Goal: Transaction & Acquisition: Purchase product/service

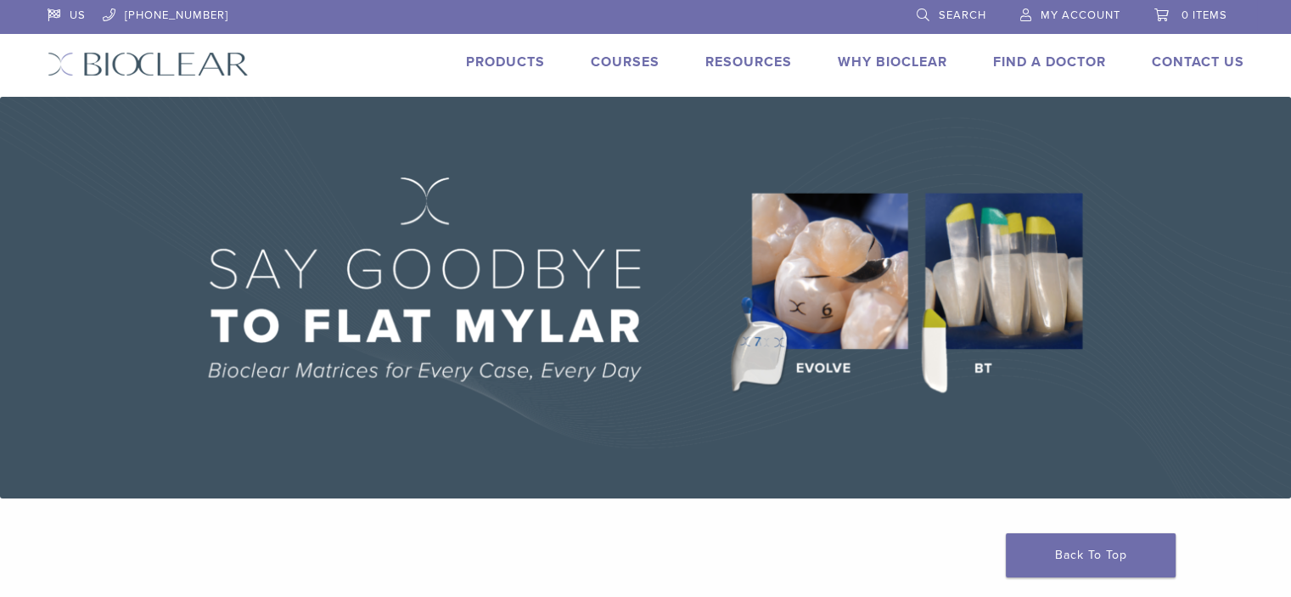
click at [488, 59] on link "Products" at bounding box center [505, 61] width 79 height 17
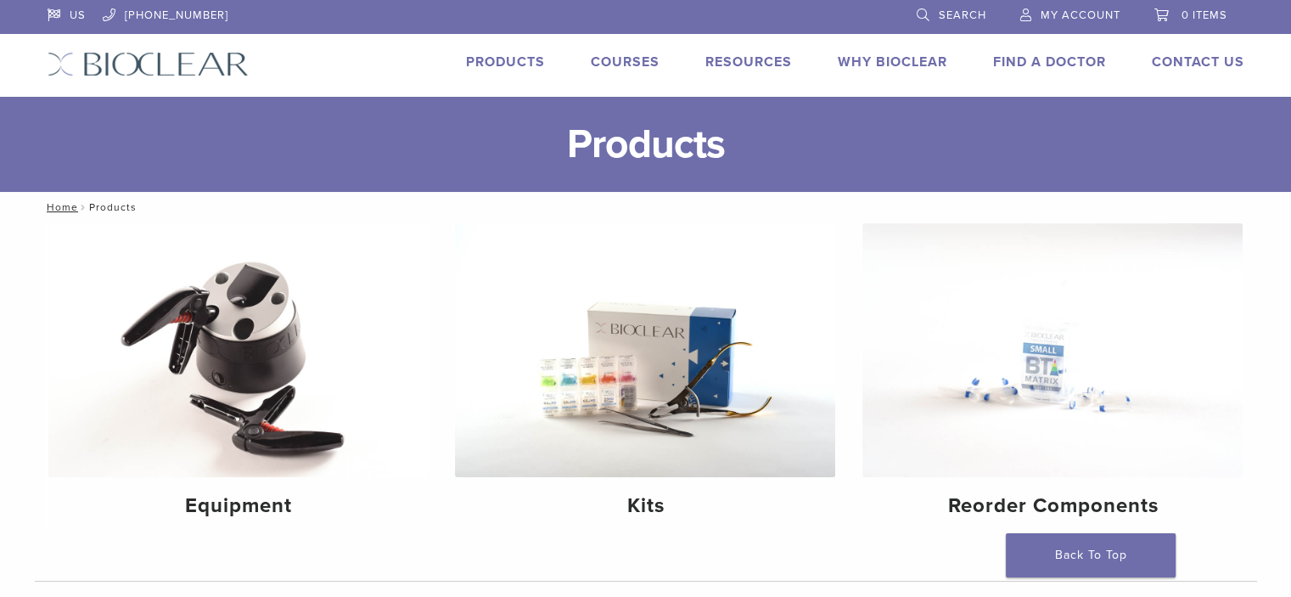
click at [1055, 16] on span "My Account" at bounding box center [1081, 15] width 80 height 14
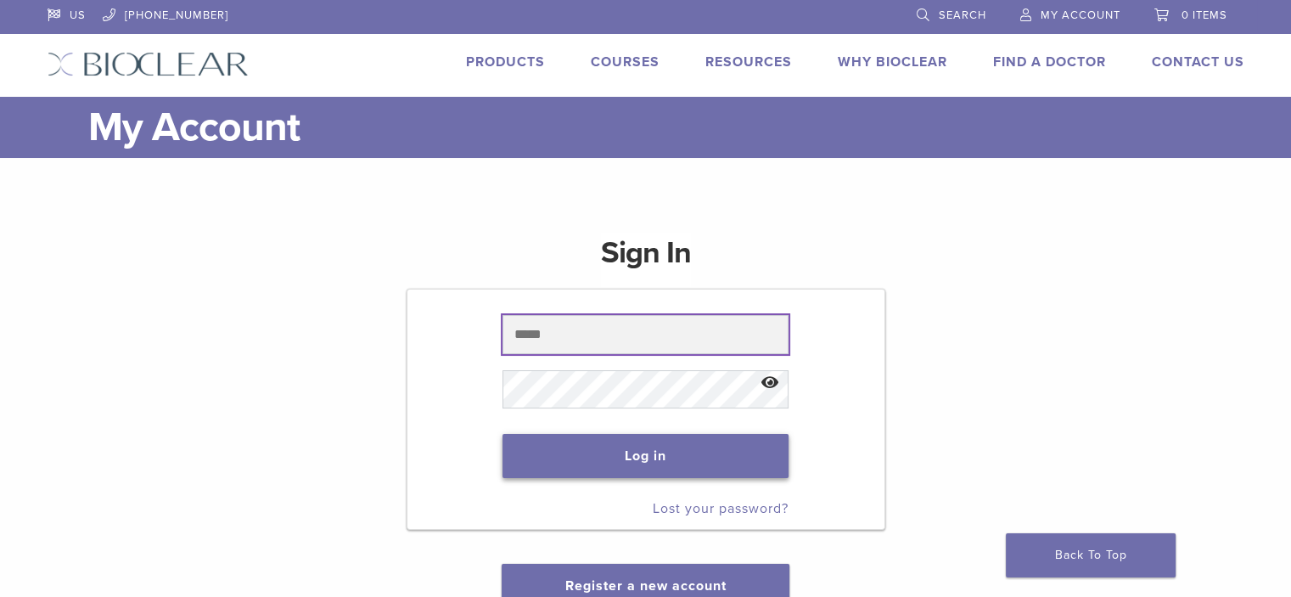
type input "**********"
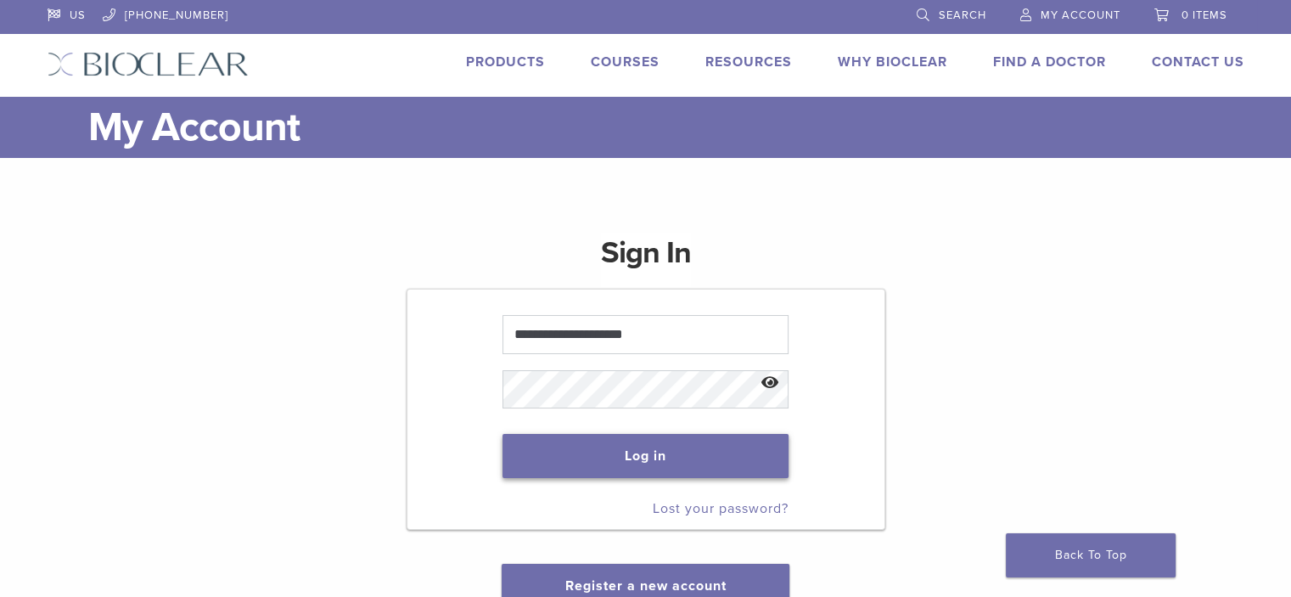
click at [633, 448] on button "Log in" at bounding box center [646, 456] width 286 height 44
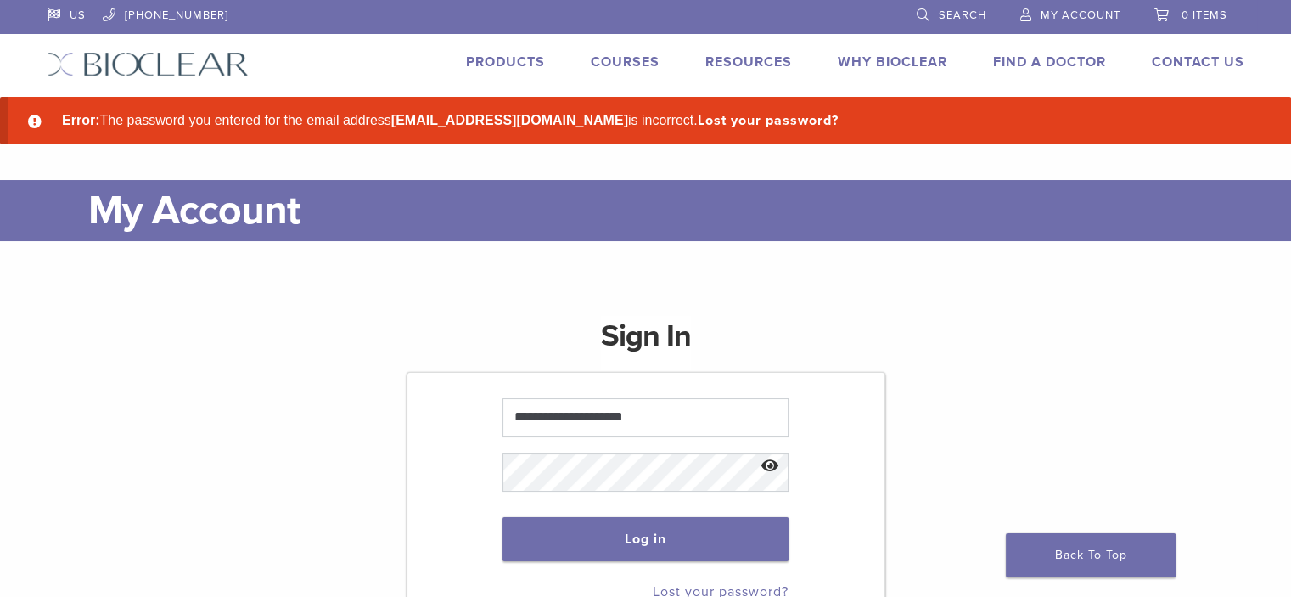
click at [767, 465] on button "Show password" at bounding box center [770, 466] width 37 height 43
click at [547, 525] on button "Log in" at bounding box center [646, 539] width 286 height 44
click at [469, 469] on form "**********" at bounding box center [646, 492] width 479 height 241
click at [503, 517] on button "Log in" at bounding box center [646, 539] width 286 height 44
click at [768, 458] on button "Show password" at bounding box center [770, 466] width 37 height 43
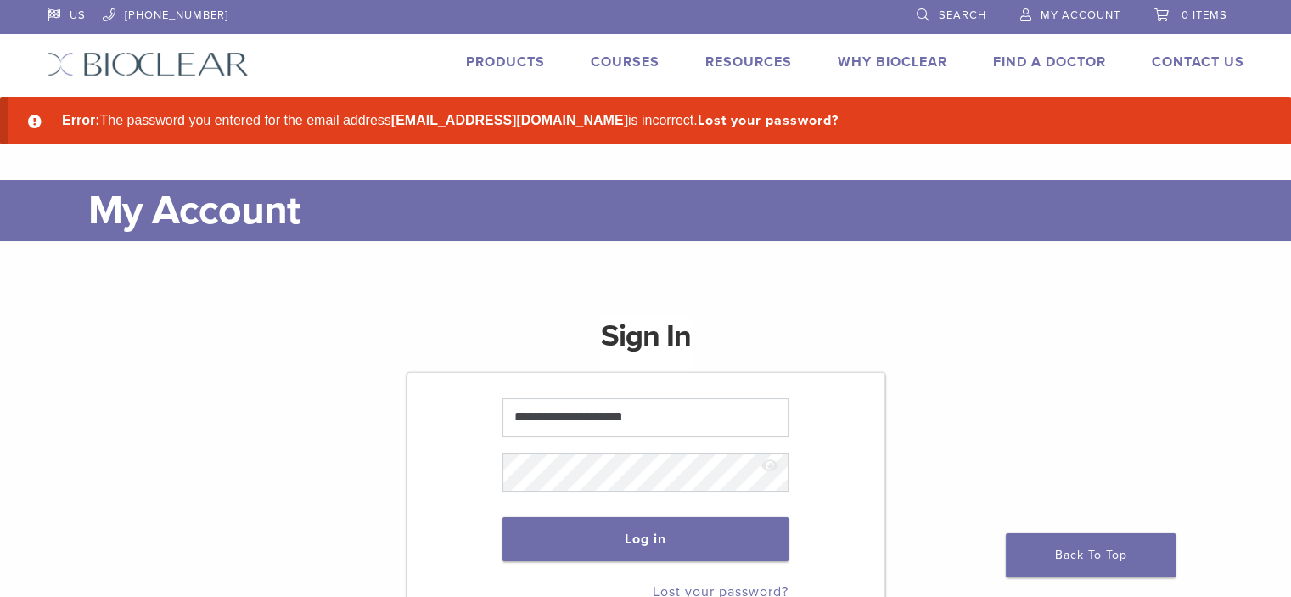
click at [508, 60] on link "Products" at bounding box center [505, 61] width 79 height 17
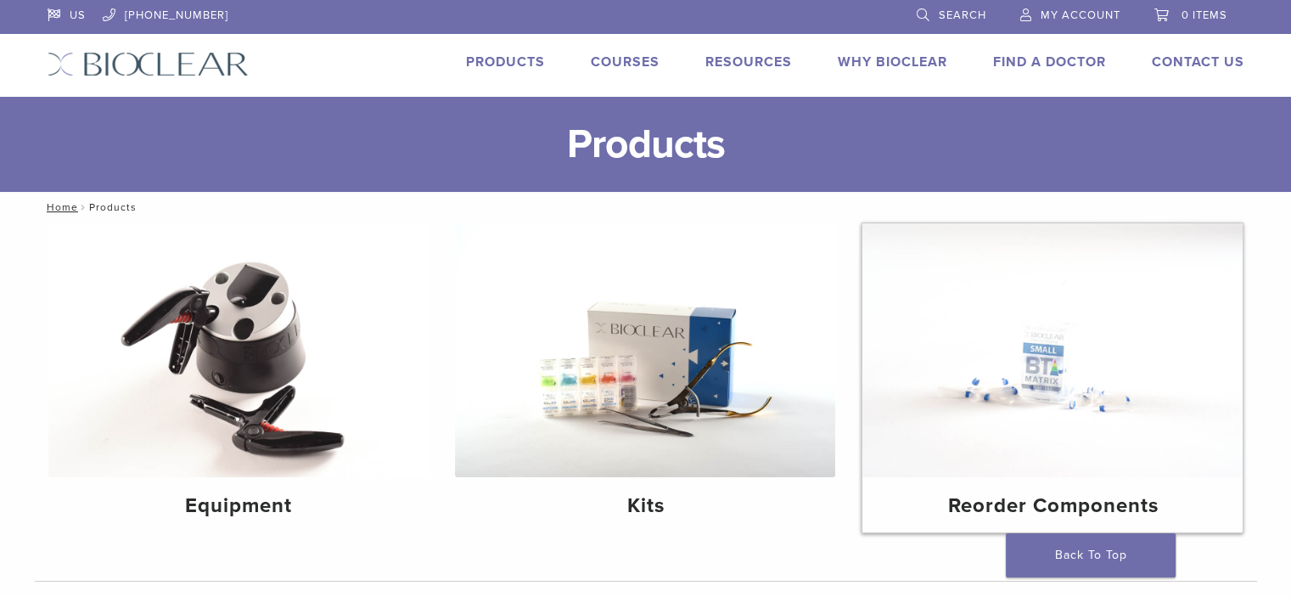
click at [986, 462] on img at bounding box center [1052, 350] width 380 height 254
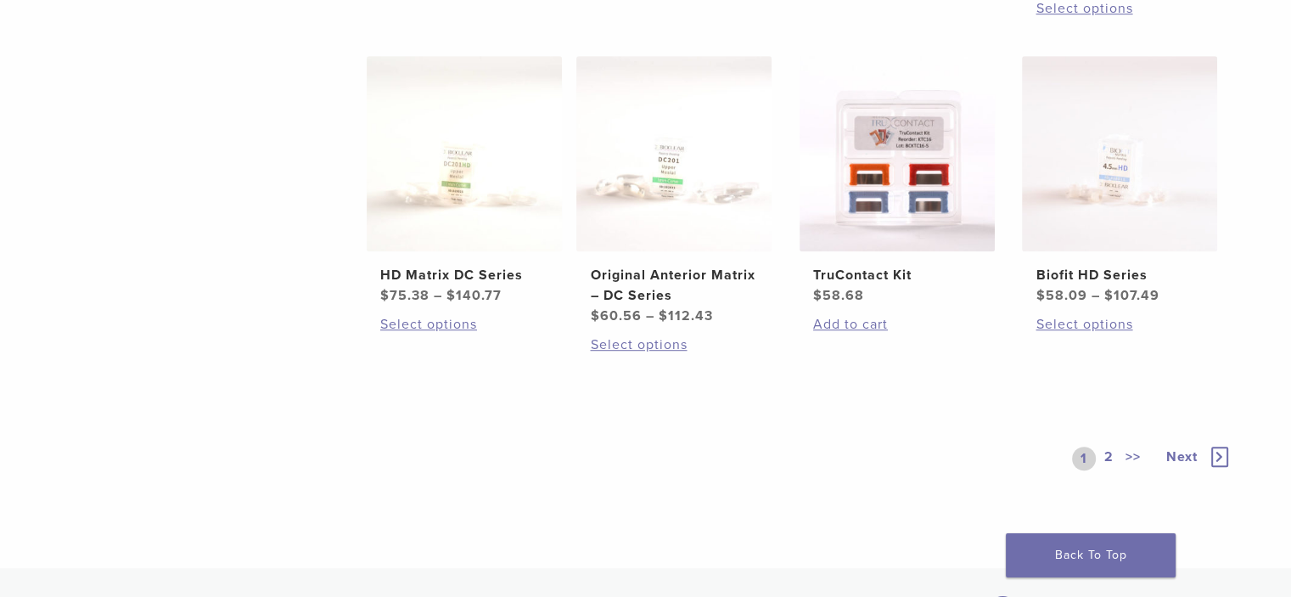
scroll to position [1019, 0]
